Goal: Find contact information: Find contact information

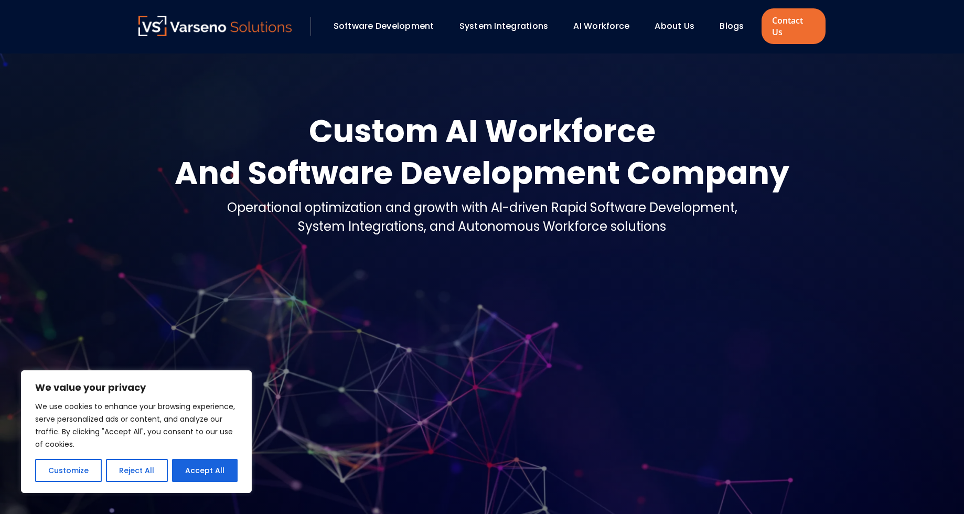
click at [673, 20] on link "About Us" at bounding box center [675, 26] width 40 height 12
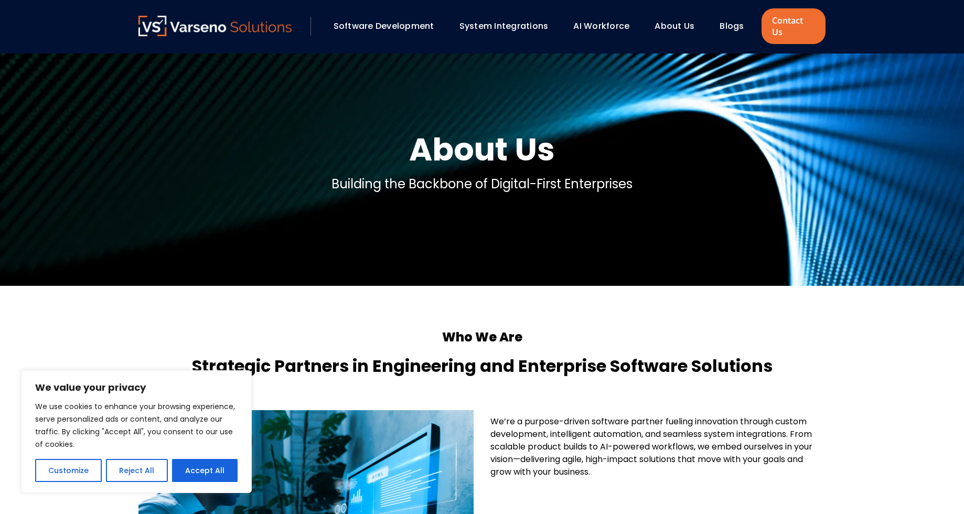
scroll to position [189, 0]
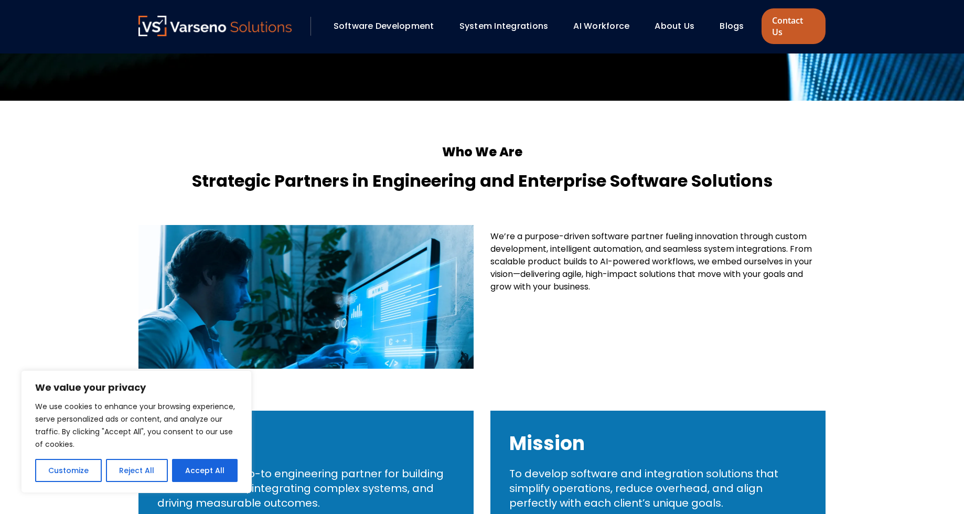
click at [791, 22] on link "Contact Us" at bounding box center [794, 26] width 64 height 36
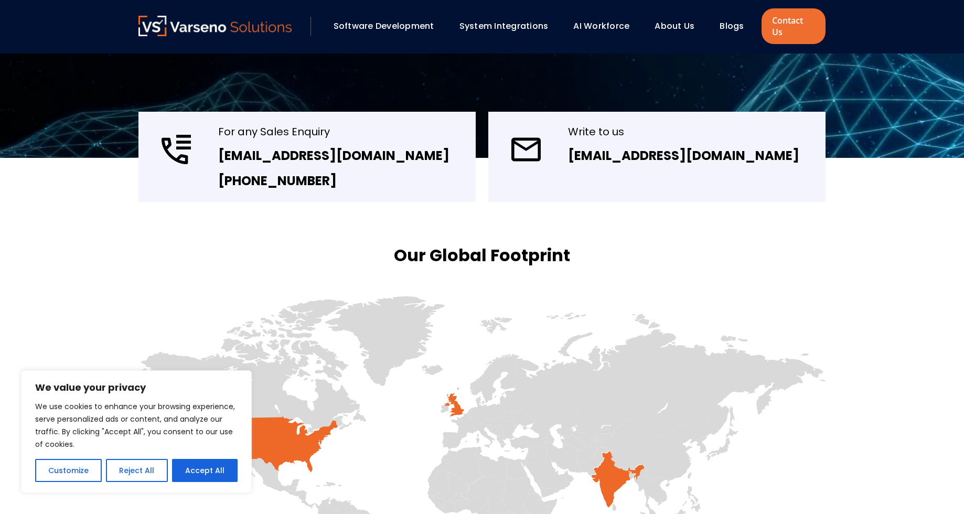
scroll to position [189, 0]
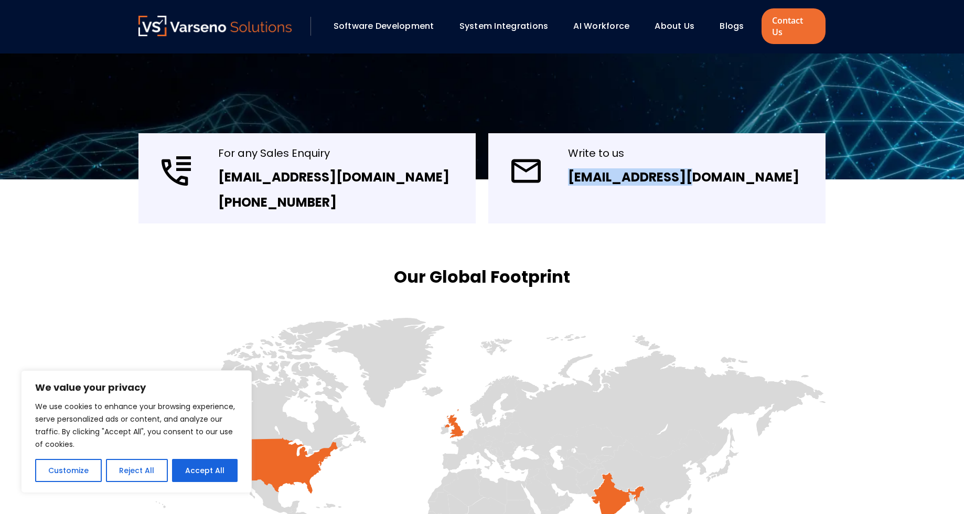
drag, startPoint x: 560, startPoint y: 161, endPoint x: 713, endPoint y: 179, distance: 153.8
click at [738, 178] on div "Write to us info@varseno.com" at bounding box center [656, 178] width 337 height 90
copy link "[EMAIL_ADDRESS][DOMAIN_NAME]"
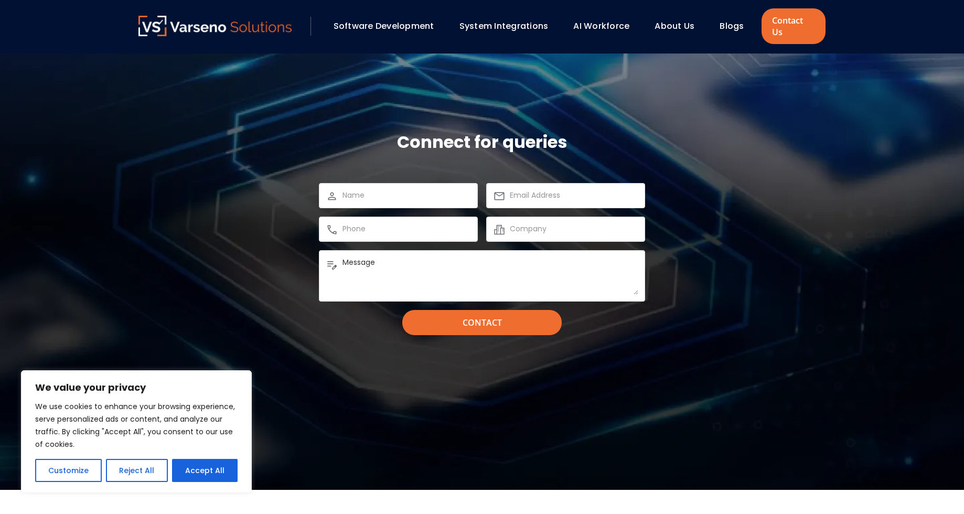
scroll to position [1133, 0]
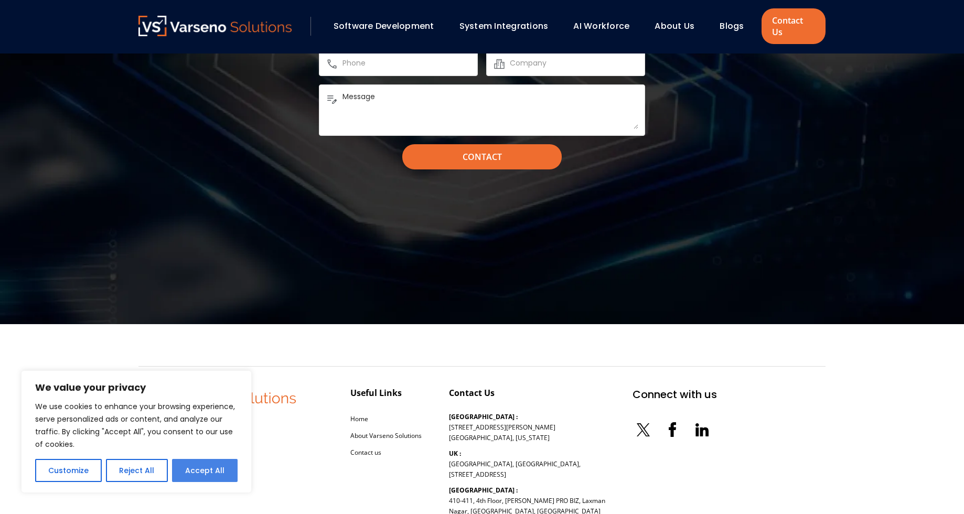
click at [215, 477] on button "Accept All" at bounding box center [205, 470] width 66 height 23
checkbox input "true"
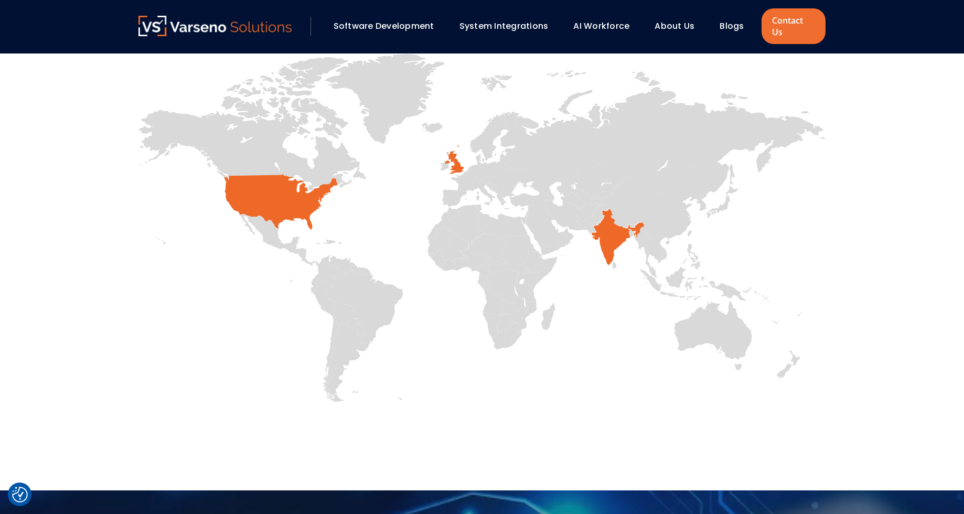
scroll to position [652, 0]
